Goal: Task Accomplishment & Management: Use online tool/utility

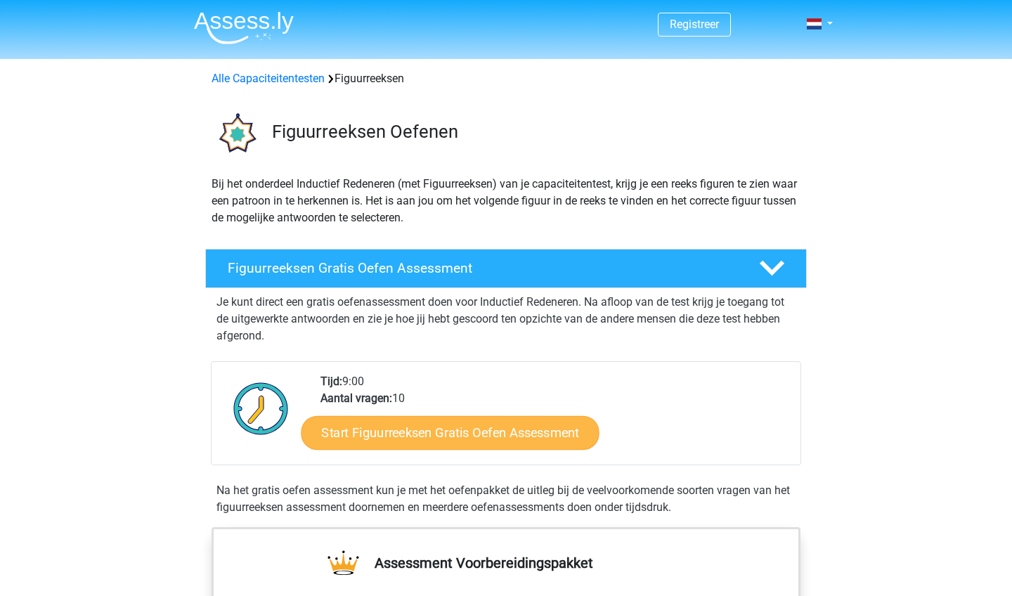
click at [425, 442] on link "Start Figuurreeksen Gratis Oefen Assessment" at bounding box center [451, 432] width 298 height 34
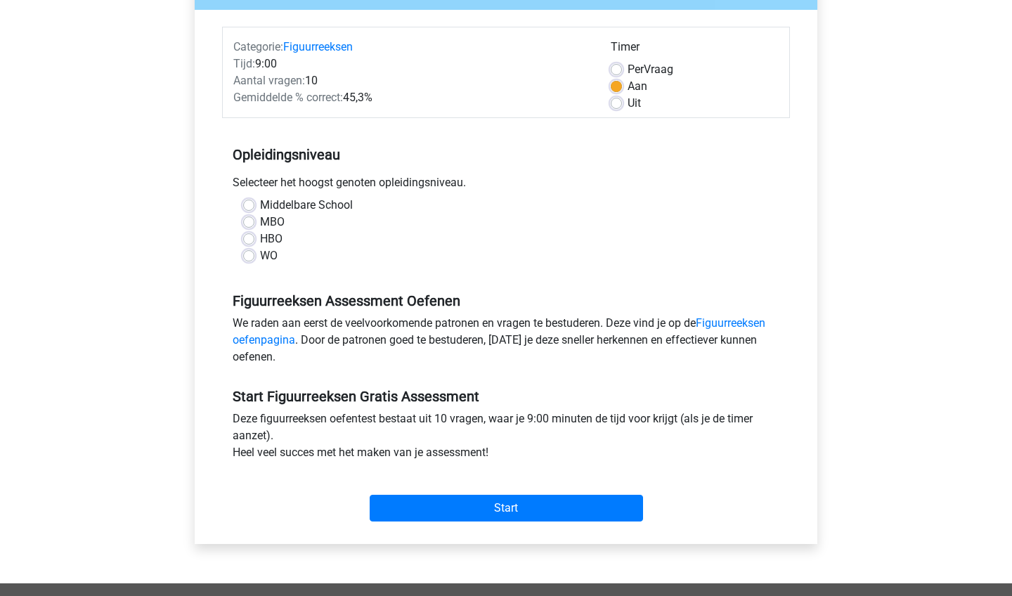
scroll to position [172, 0]
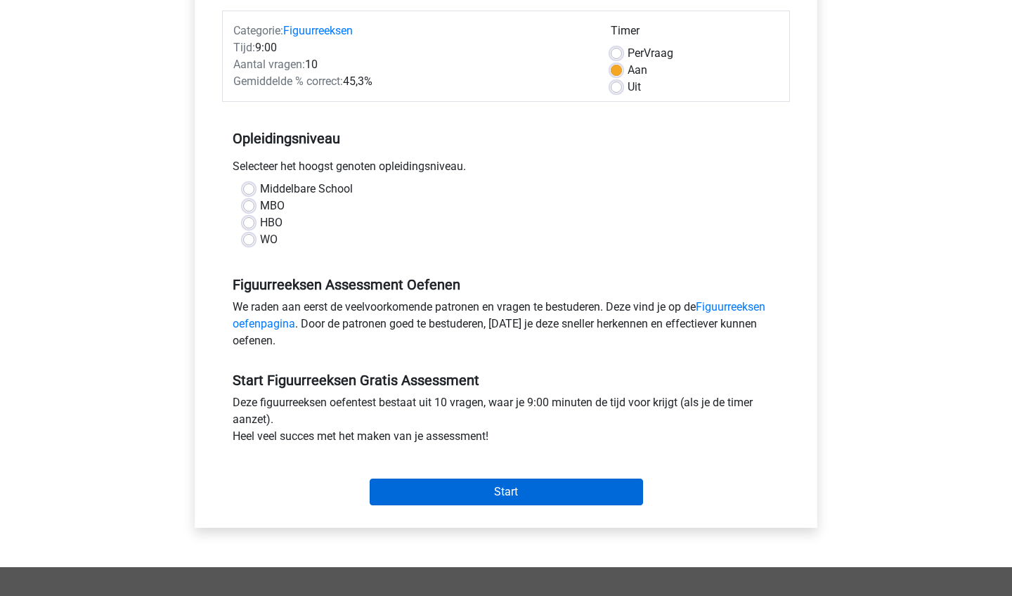
click at [396, 488] on input "Start" at bounding box center [506, 492] width 273 height 27
click at [385, 492] on input "Start" at bounding box center [506, 492] width 273 height 27
click at [439, 505] on input "Start" at bounding box center [506, 492] width 273 height 27
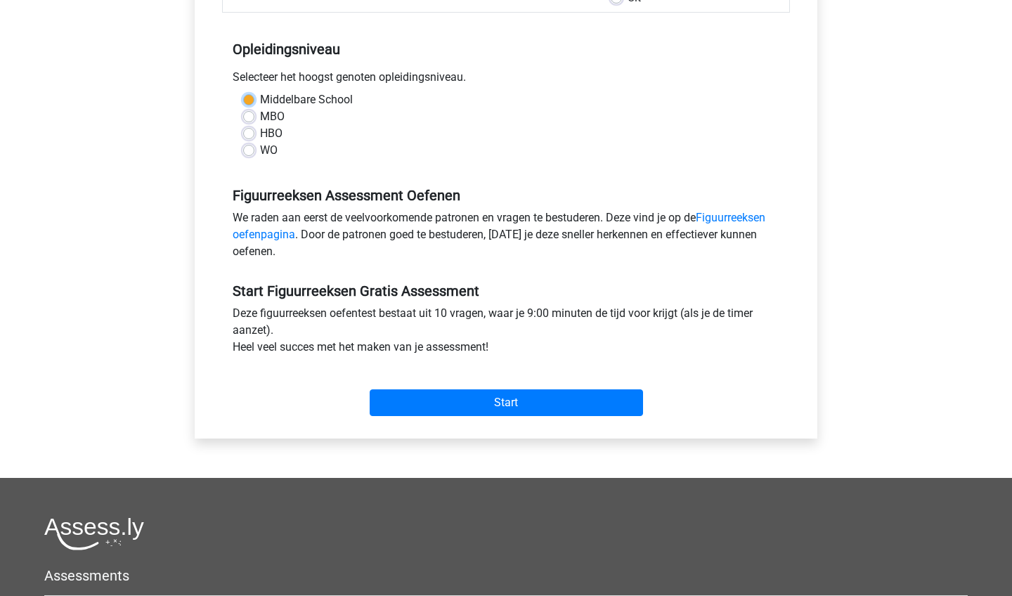
scroll to position [278, 0]
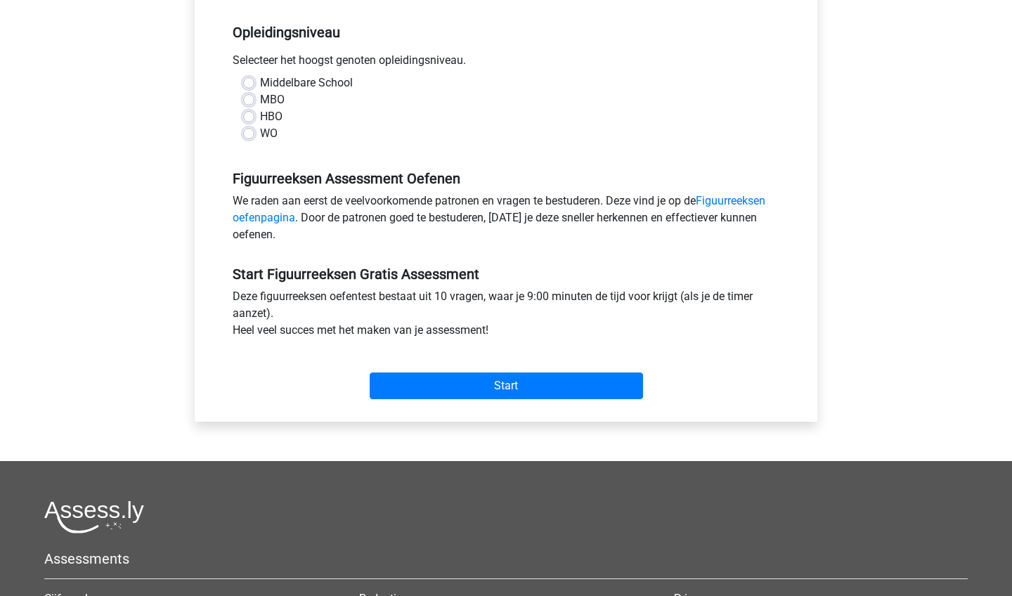
click at [260, 79] on label "Middelbare School" at bounding box center [306, 83] width 93 height 17
click at [246, 79] on input "Middelbare School" at bounding box center [248, 82] width 11 height 14
radio input "true"
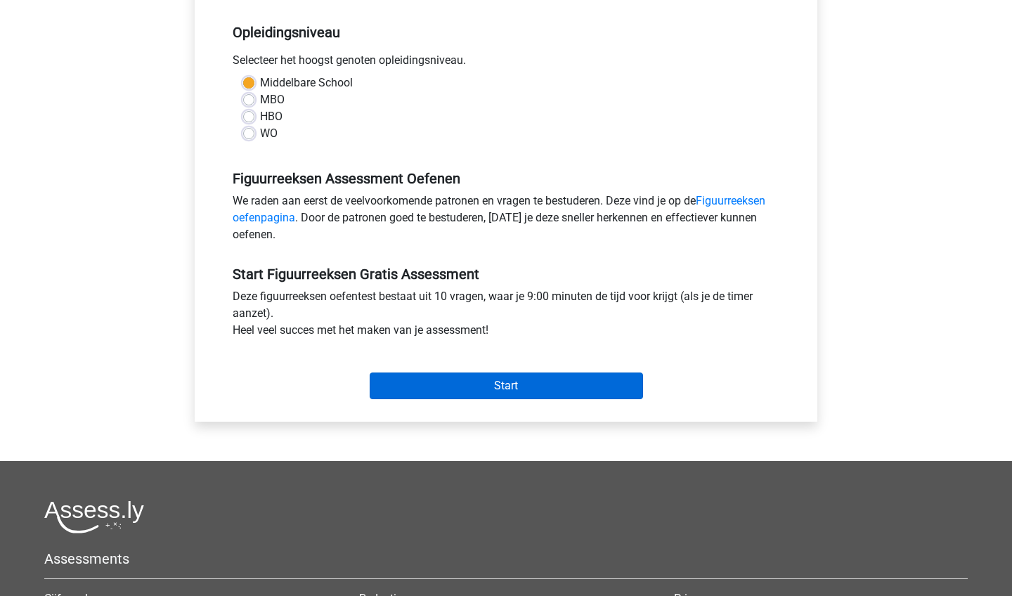
click at [421, 383] on input "Start" at bounding box center [506, 386] width 273 height 27
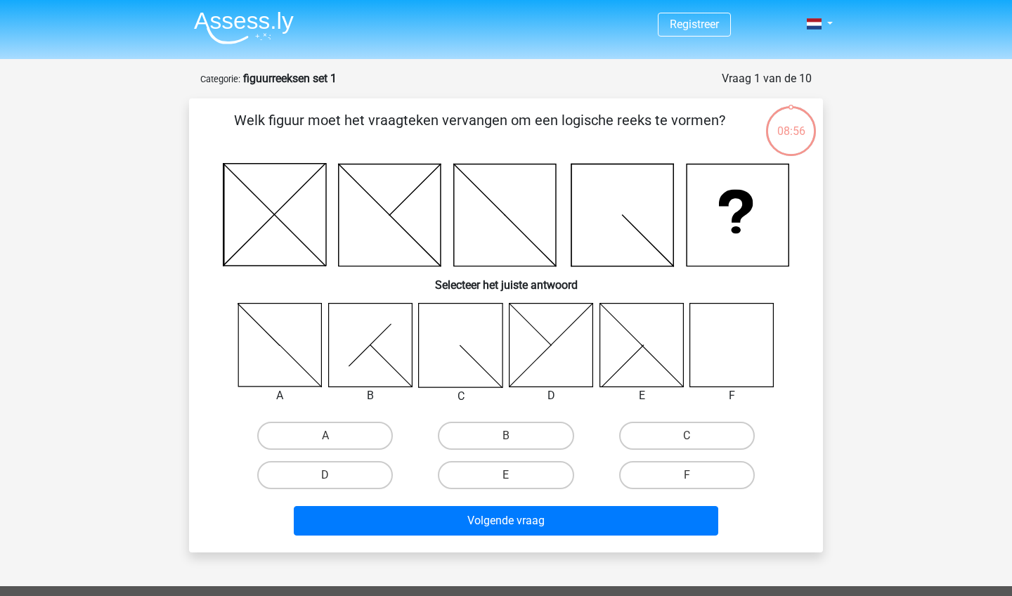
click at [725, 357] on icon at bounding box center [732, 345] width 84 height 84
click at [692, 475] on input "F" at bounding box center [691, 479] width 9 height 9
radio input "true"
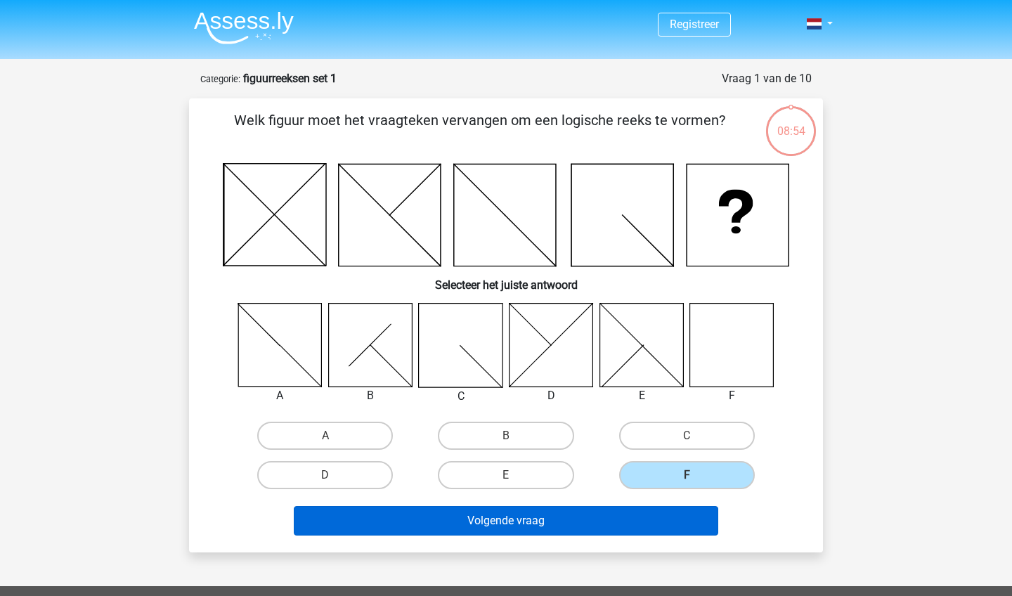
click at [681, 521] on button "Volgende vraag" at bounding box center [506, 521] width 425 height 30
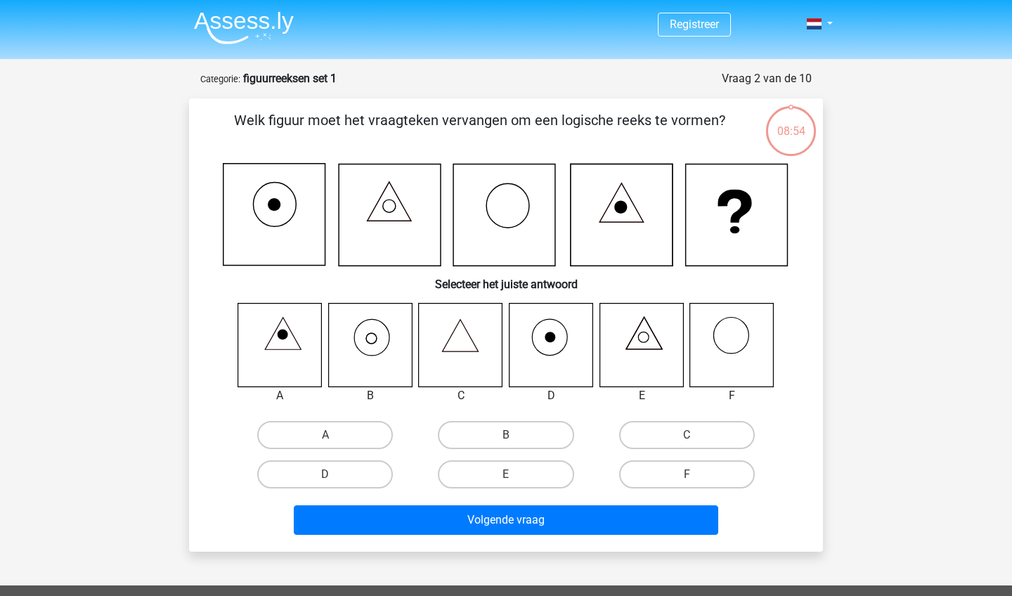
scroll to position [70, 0]
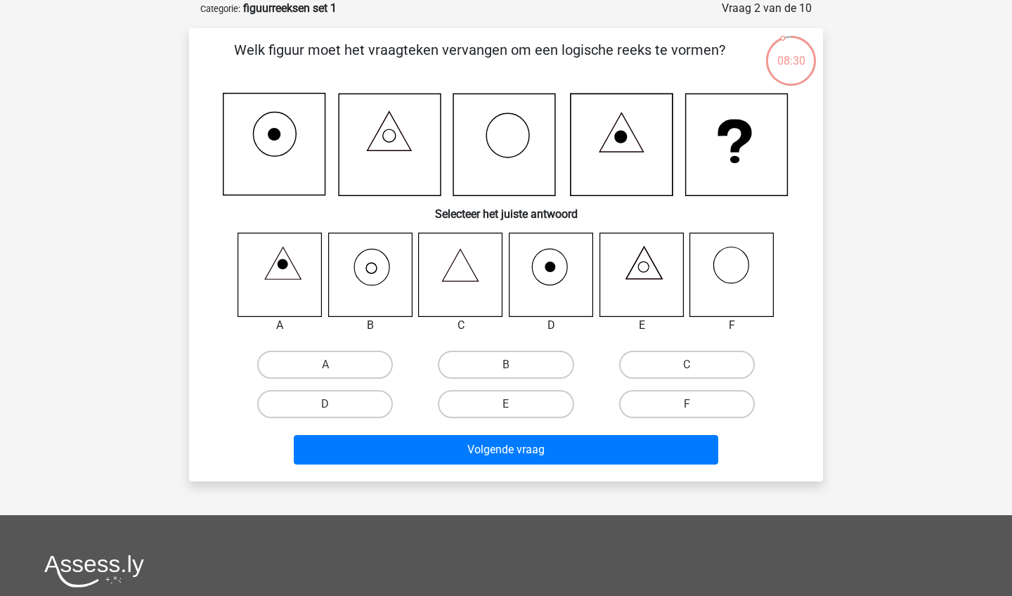
click at [366, 267] on icon at bounding box center [370, 275] width 84 height 84
click at [487, 364] on label "B" at bounding box center [506, 365] width 136 height 28
click at [506, 365] on input "B" at bounding box center [510, 369] width 9 height 9
radio input "true"
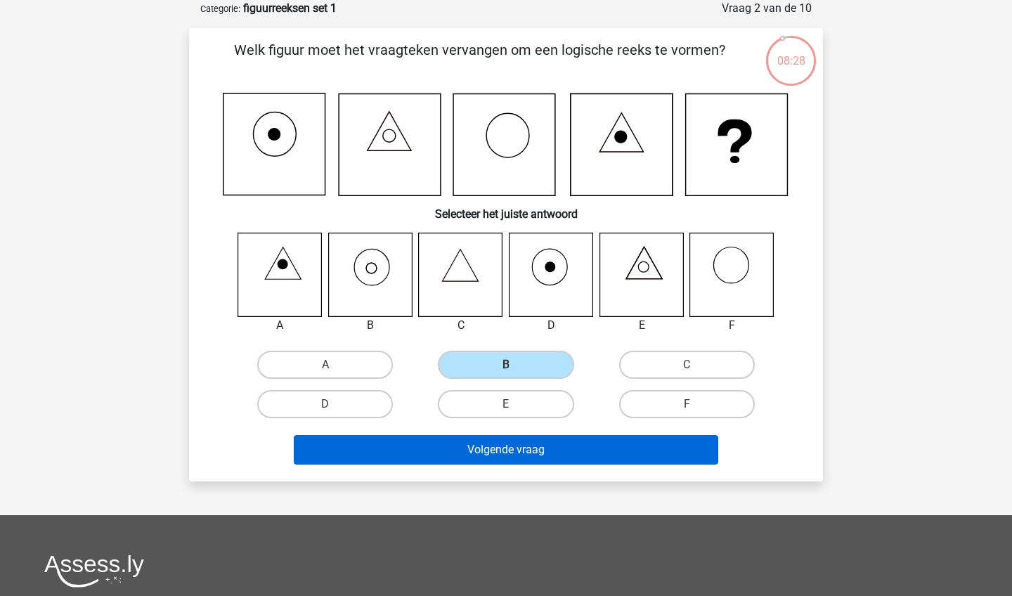
click at [500, 443] on button "Volgende vraag" at bounding box center [506, 450] width 425 height 30
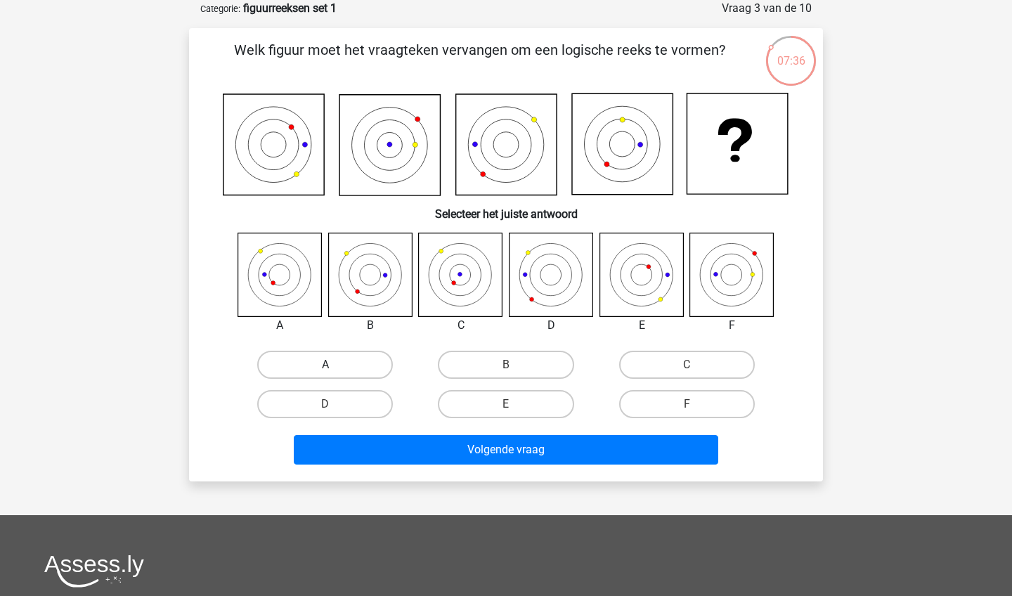
click at [357, 370] on label "A" at bounding box center [325, 365] width 136 height 28
click at [335, 370] on input "A" at bounding box center [329, 369] width 9 height 9
radio input "true"
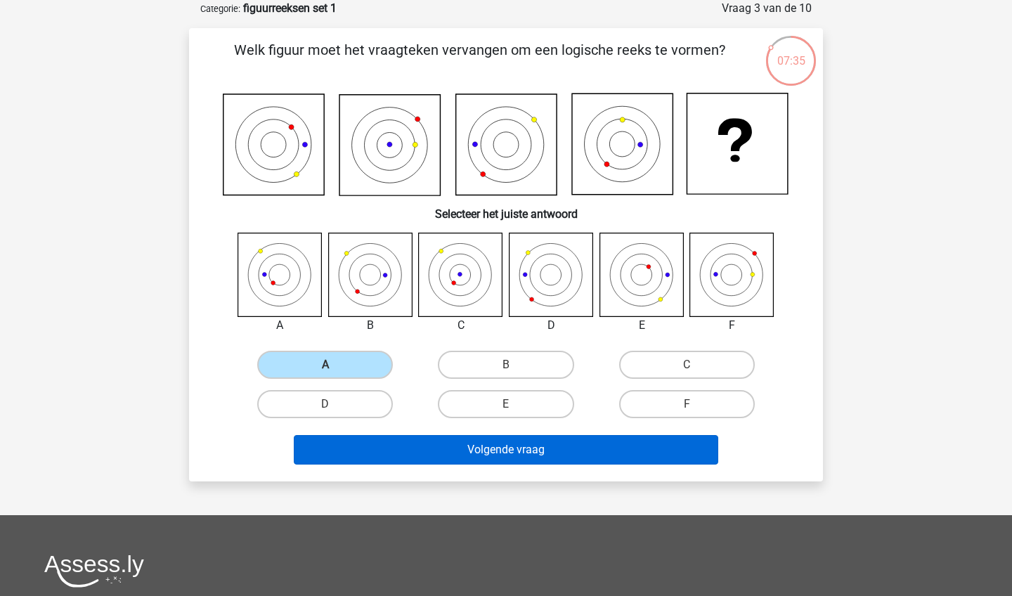
click at [430, 455] on button "Volgende vraag" at bounding box center [506, 450] width 425 height 30
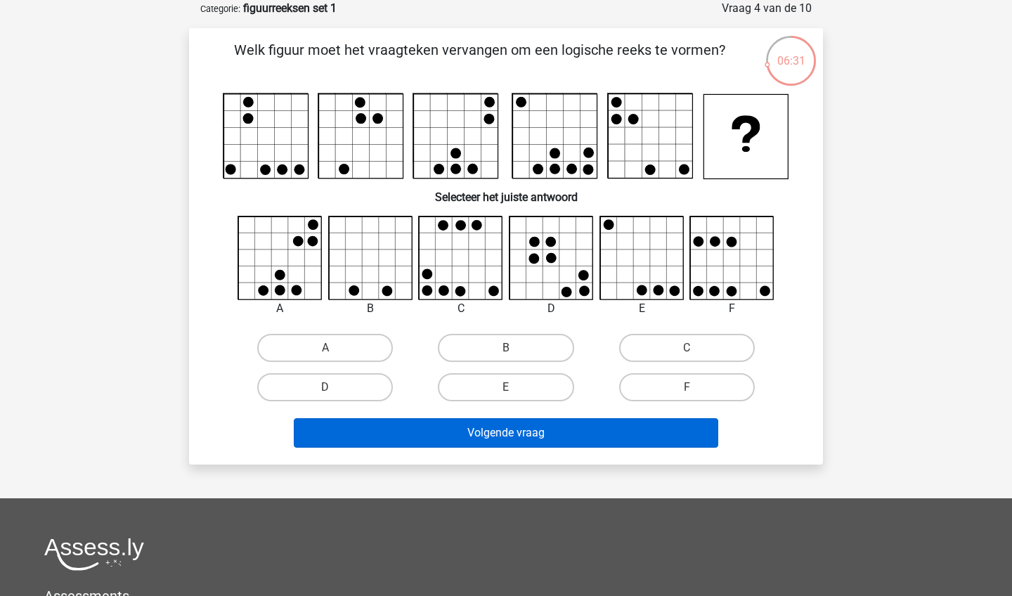
click at [591, 436] on button "Volgende vraag" at bounding box center [506, 433] width 425 height 30
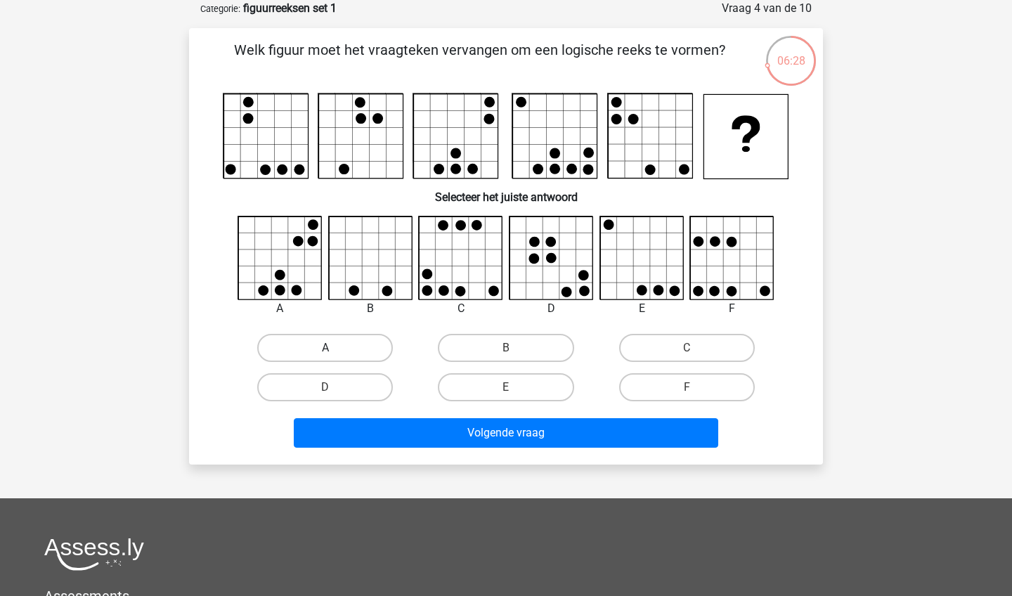
click at [362, 352] on label "A" at bounding box center [325, 348] width 136 height 28
click at [335, 352] on input "A" at bounding box center [329, 352] width 9 height 9
radio input "true"
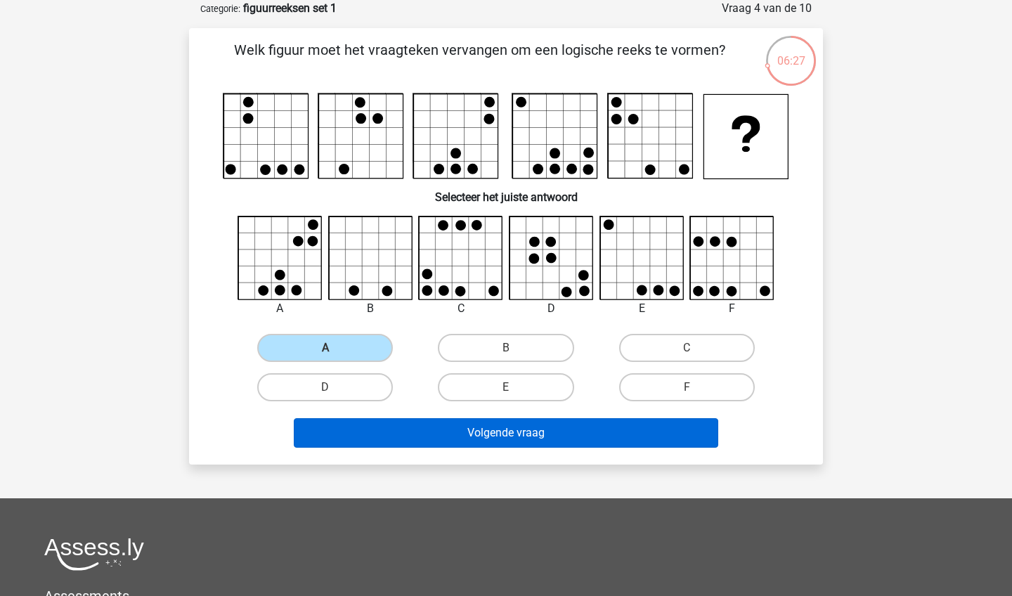
click at [396, 422] on button "Volgende vraag" at bounding box center [506, 433] width 425 height 30
click at [399, 429] on button "Volgende vraag" at bounding box center [506, 433] width 425 height 30
click at [439, 437] on button "Volgende vraag" at bounding box center [506, 433] width 425 height 30
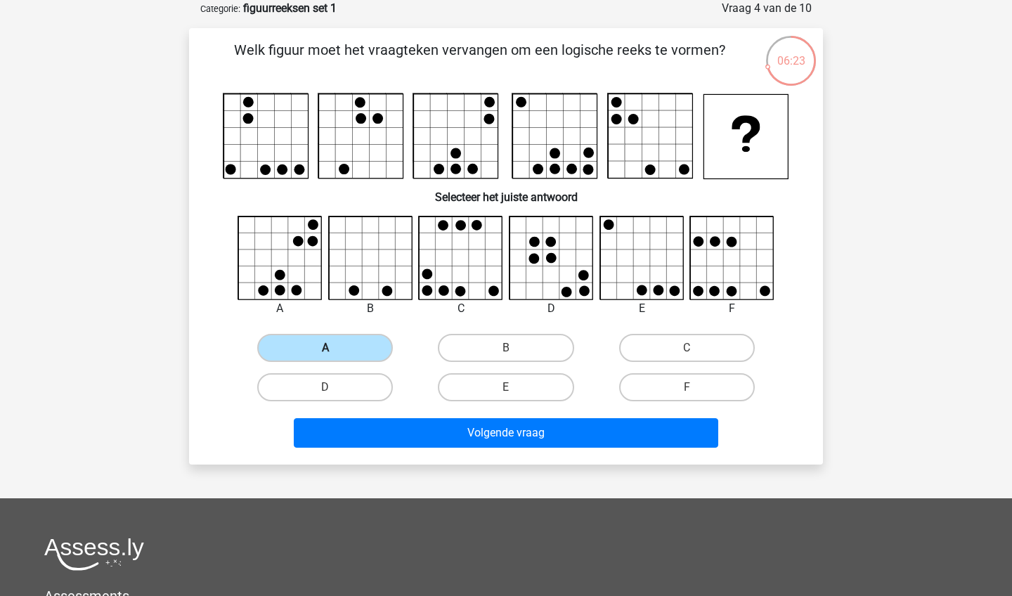
click at [334, 349] on label "A" at bounding box center [325, 348] width 136 height 28
click at [334, 349] on input "A" at bounding box center [329, 352] width 9 height 9
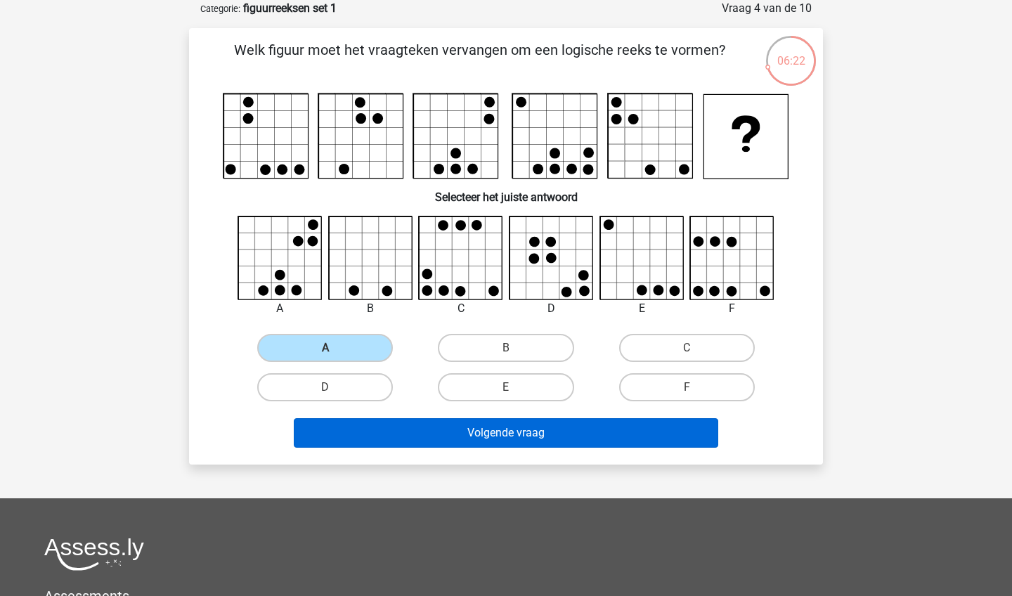
click at [474, 429] on button "Volgende vraag" at bounding box center [506, 433] width 425 height 30
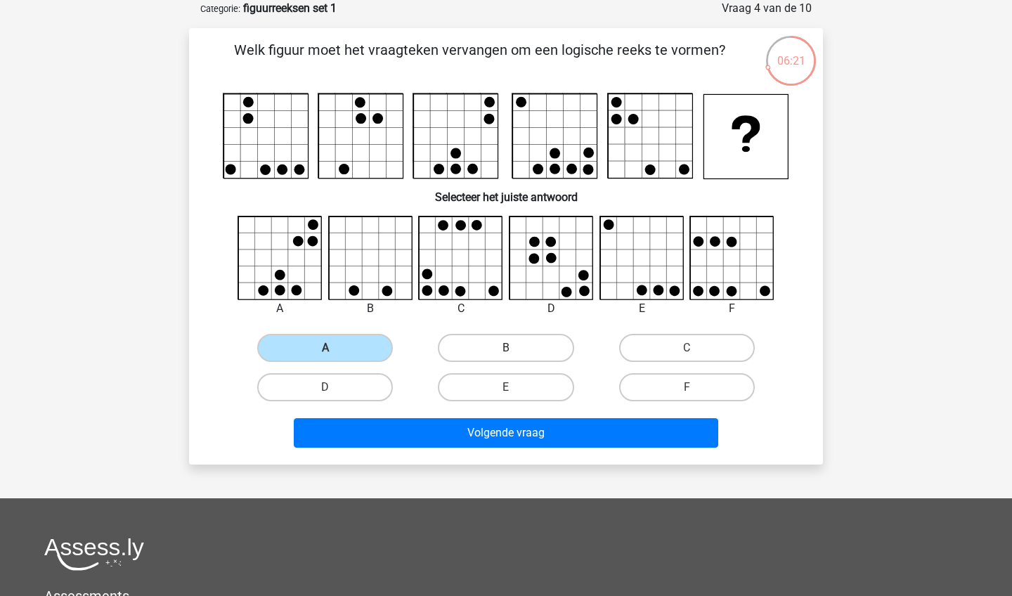
click at [507, 358] on label "B" at bounding box center [506, 348] width 136 height 28
click at [507, 357] on input "B" at bounding box center [510, 352] width 9 height 9
radio input "true"
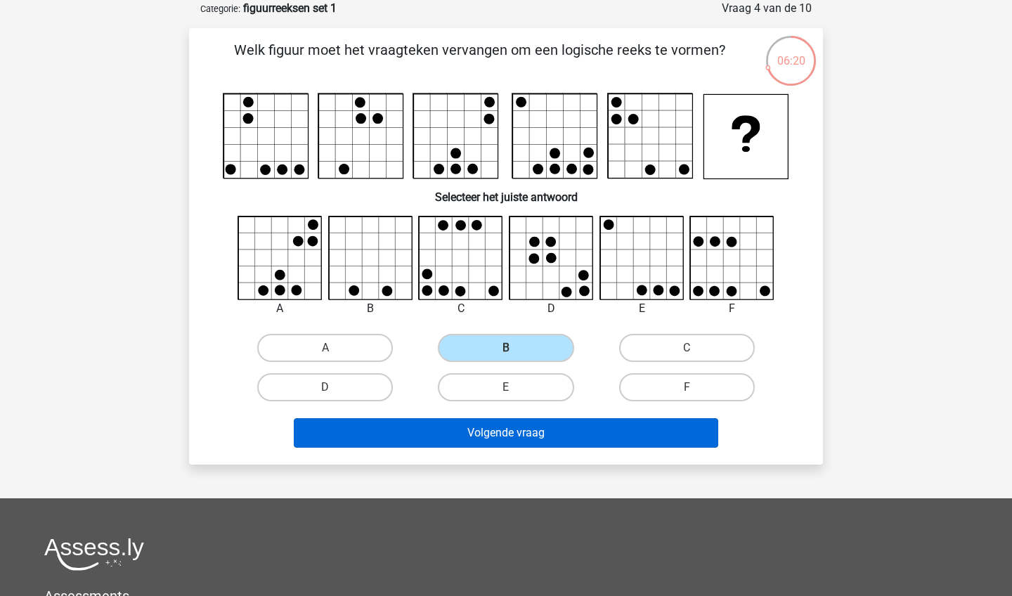
click at [499, 434] on button "Volgende vraag" at bounding box center [506, 433] width 425 height 30
